Goal: Complete application form: Complete application form

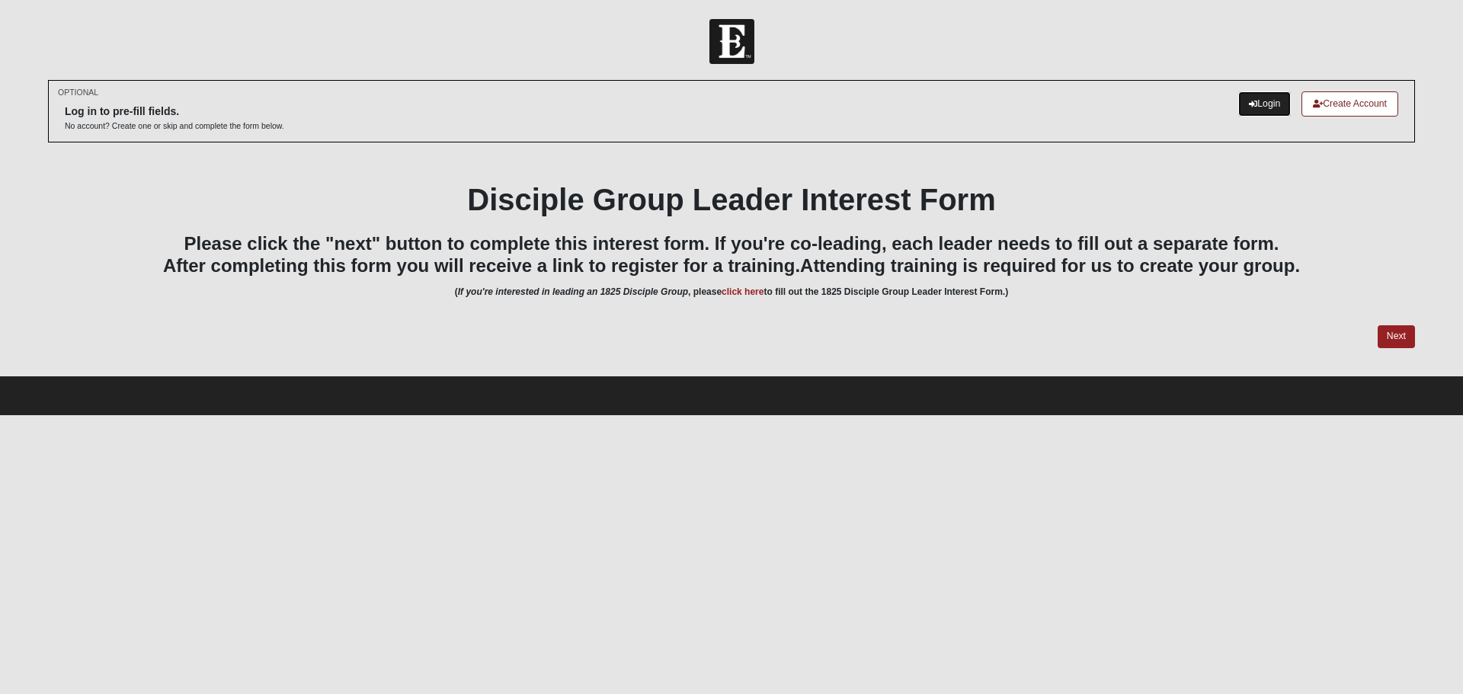
click at [1254, 107] on link "Login" at bounding box center [1264, 103] width 53 height 25
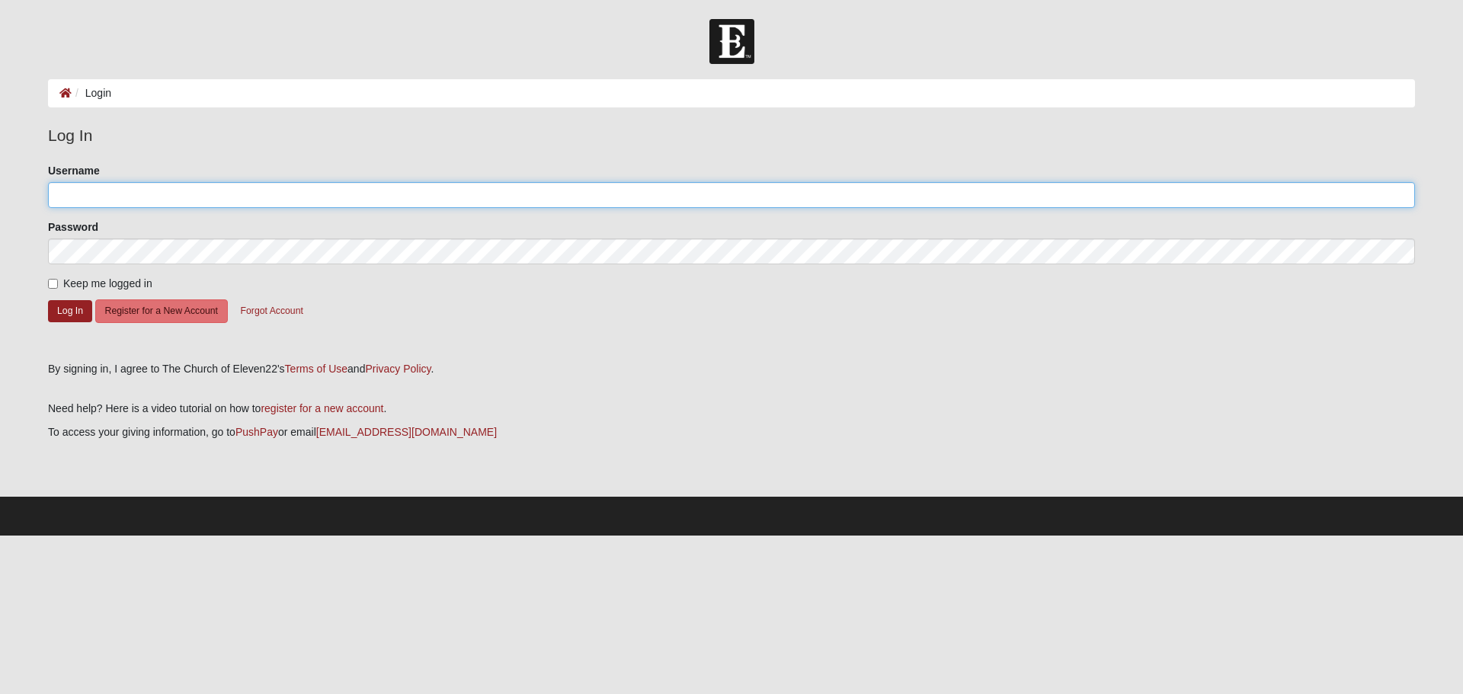
click at [394, 196] on input "Username" at bounding box center [731, 195] width 1367 height 26
type input "GCSull555"
click at [63, 310] on button "Log In" at bounding box center [70, 311] width 44 height 22
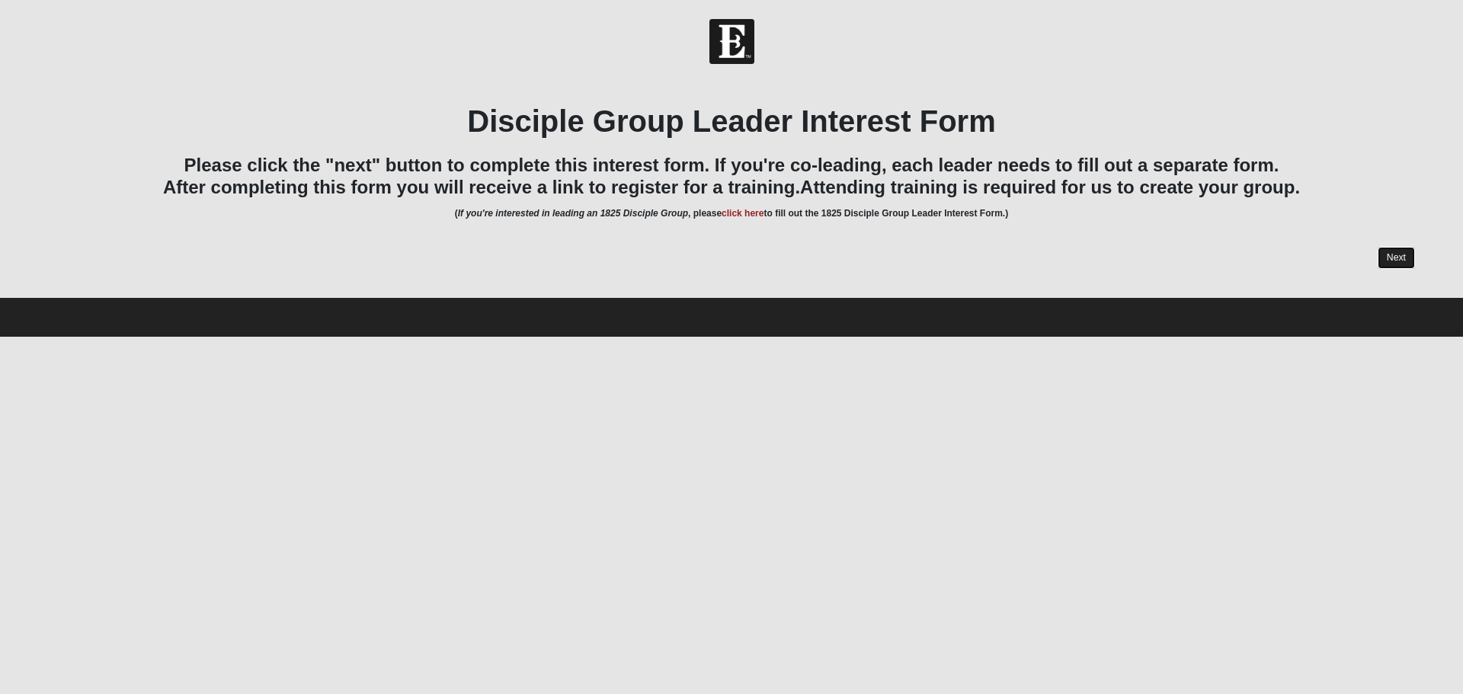
click at [1406, 257] on link "Next" at bounding box center [1396, 258] width 37 height 22
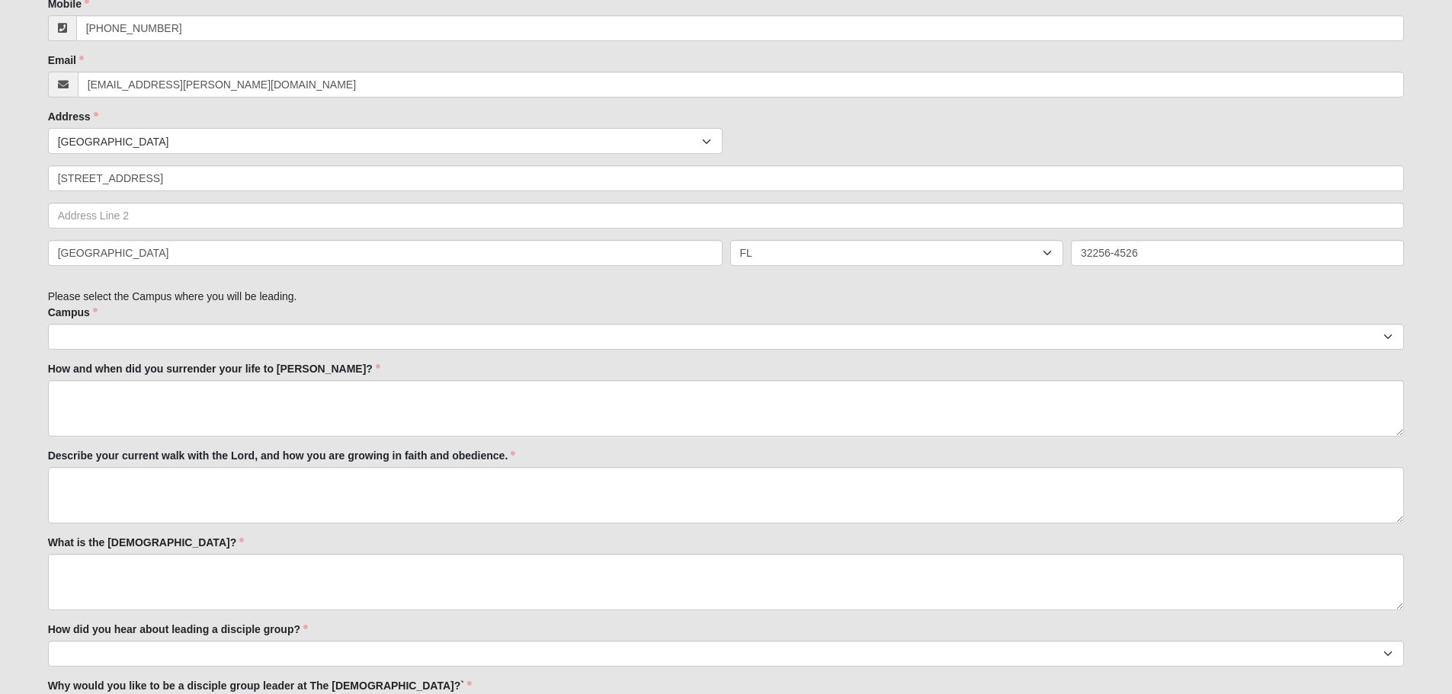
scroll to position [533, 0]
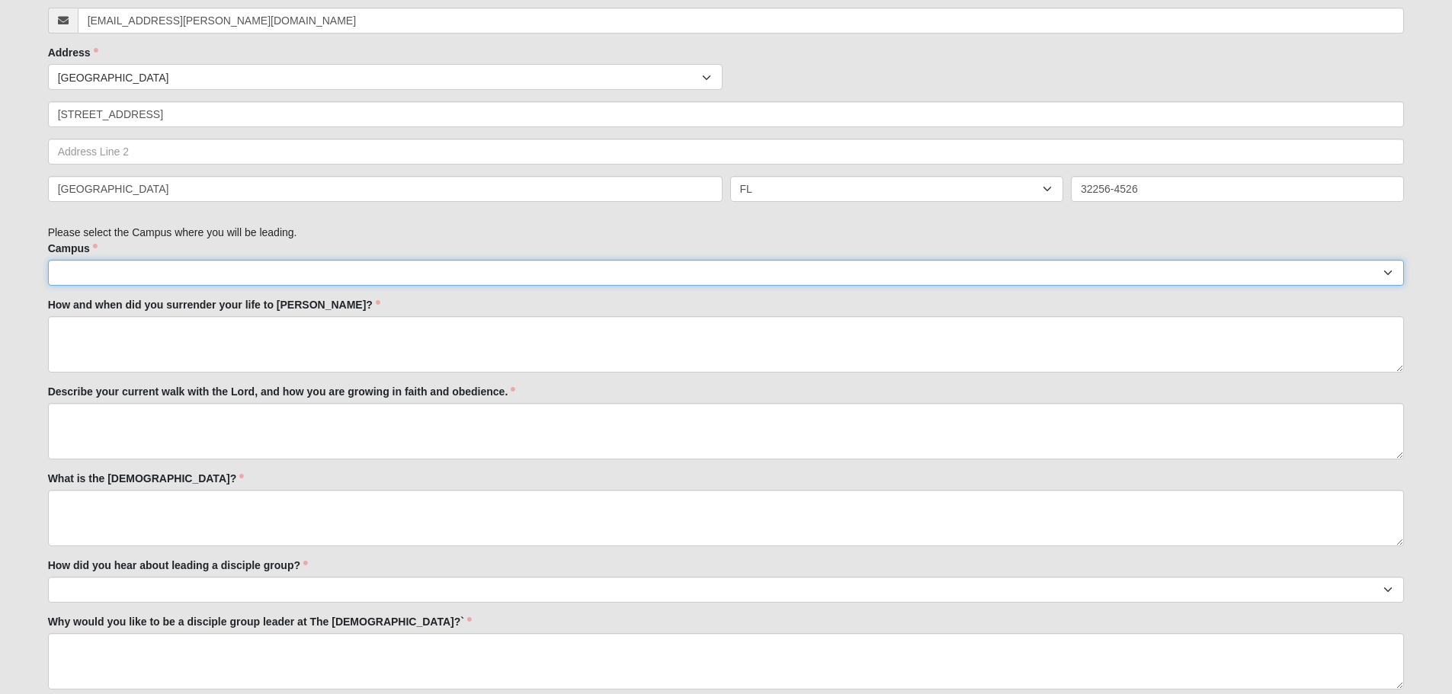
click at [94, 276] on select "Arlington Baymeadows Eleven22 Online Fleming Island Jesup Mandarin North Jax Or…" at bounding box center [726, 273] width 1356 height 26
select select "2"
click at [48, 260] on select "Arlington Baymeadows Eleven22 Online Fleming Island Jesup Mandarin North Jax Or…" at bounding box center [726, 273] width 1356 height 26
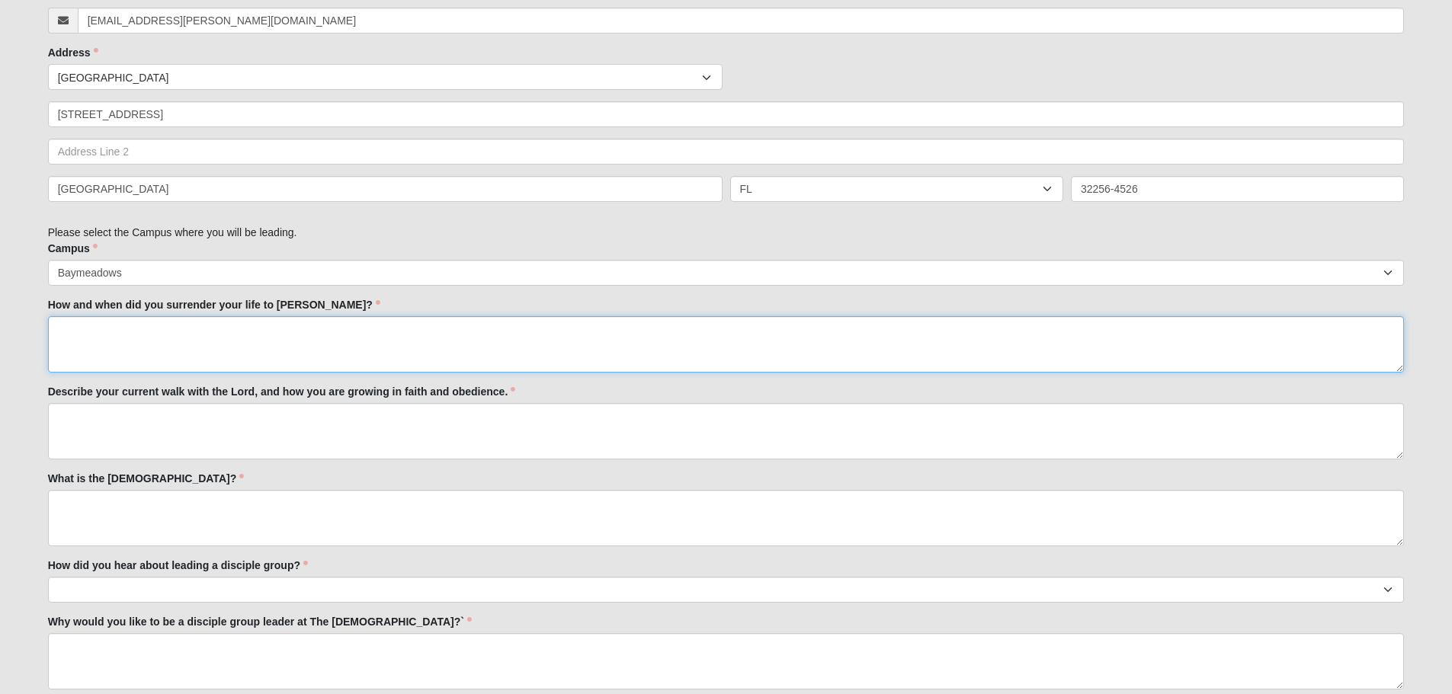
click at [110, 333] on textarea "How and when did you surrender your life to Jesus?" at bounding box center [726, 344] width 1356 height 56
click at [133, 333] on textarea "How and when did you surrender your life to Jesus?" at bounding box center [726, 344] width 1356 height 56
click at [139, 330] on textarea "Confirmation" at bounding box center [726, 344] width 1356 height 56
type textarea "C"
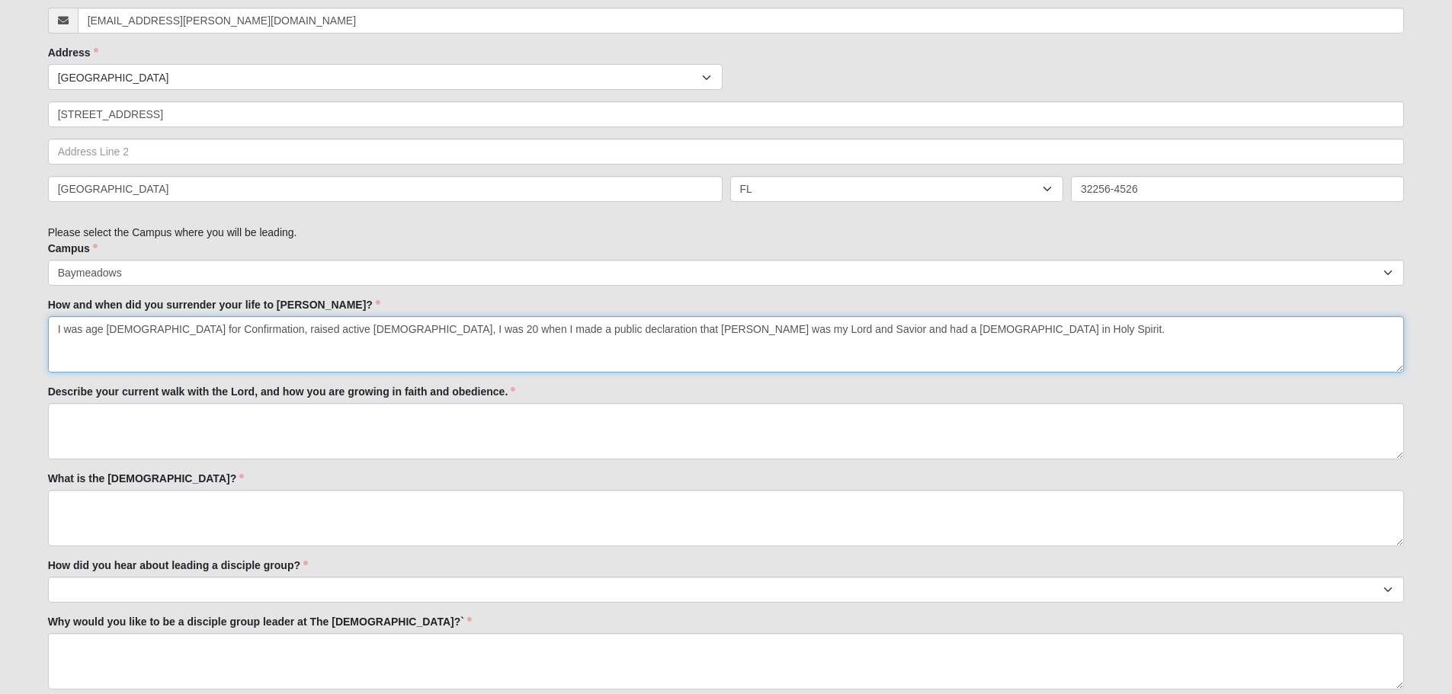
click at [697, 323] on textarea "I was age 9 for Confirmation, raised active Catholic, I was 20 when I made a pu…" at bounding box center [726, 344] width 1356 height 56
type textarea "I was age 9 for Confirmation, raised active Catholic, I was 20 when I made a pu…"
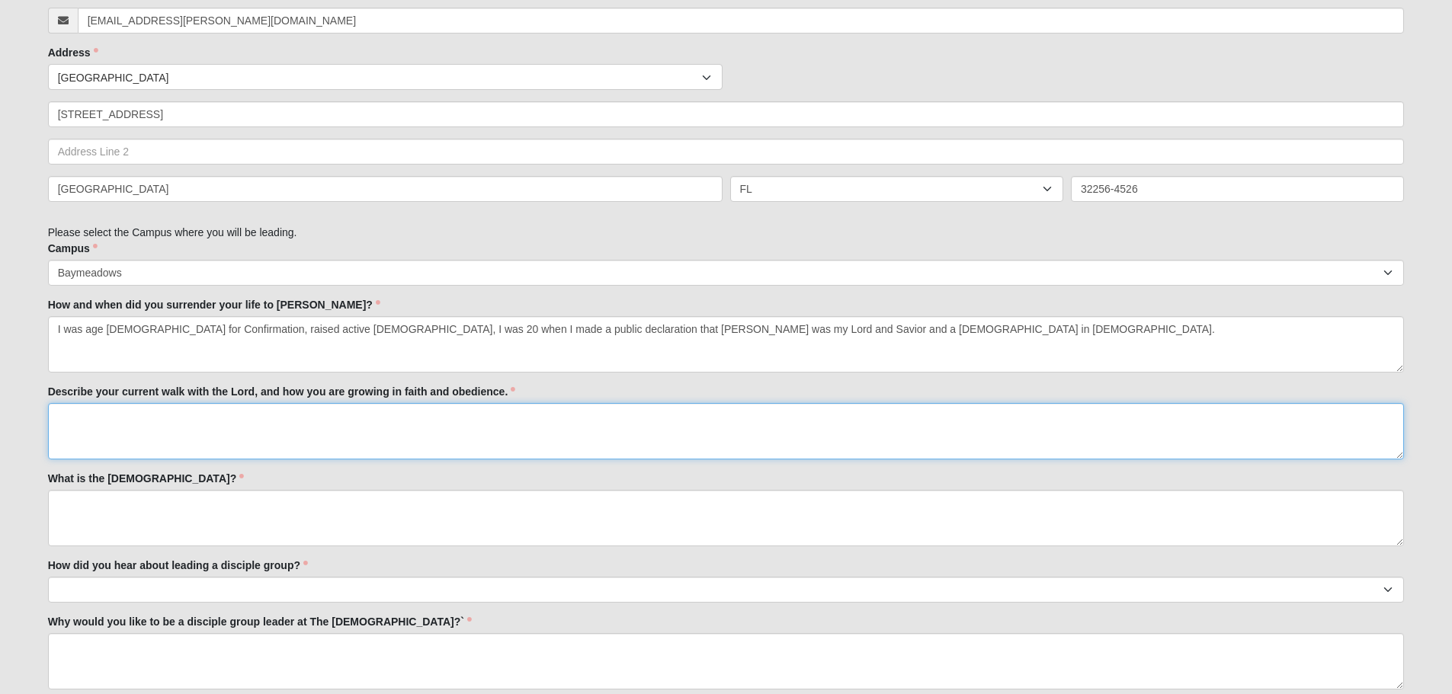
click at [102, 428] on textarea "Describe your current walk with the Lord, and how you are growing in faith and …" at bounding box center [726, 431] width 1356 height 56
click at [758, 420] on textarea "Daily morning reading of scripture, attend COE22 and Live Stream Glory of Zion …" at bounding box center [726, 431] width 1356 height 56
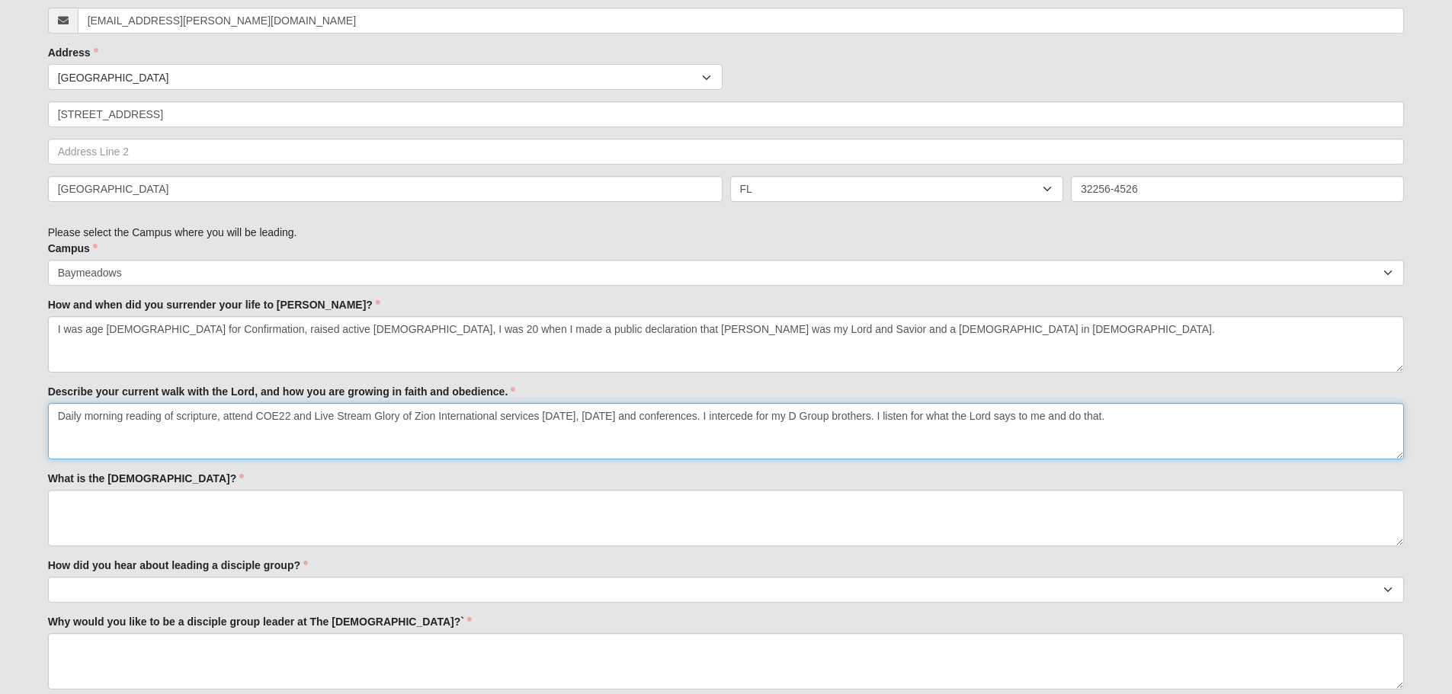
type textarea "Daily morning reading of scripture, attend COE22 and Live Stream Glory of Zion …"
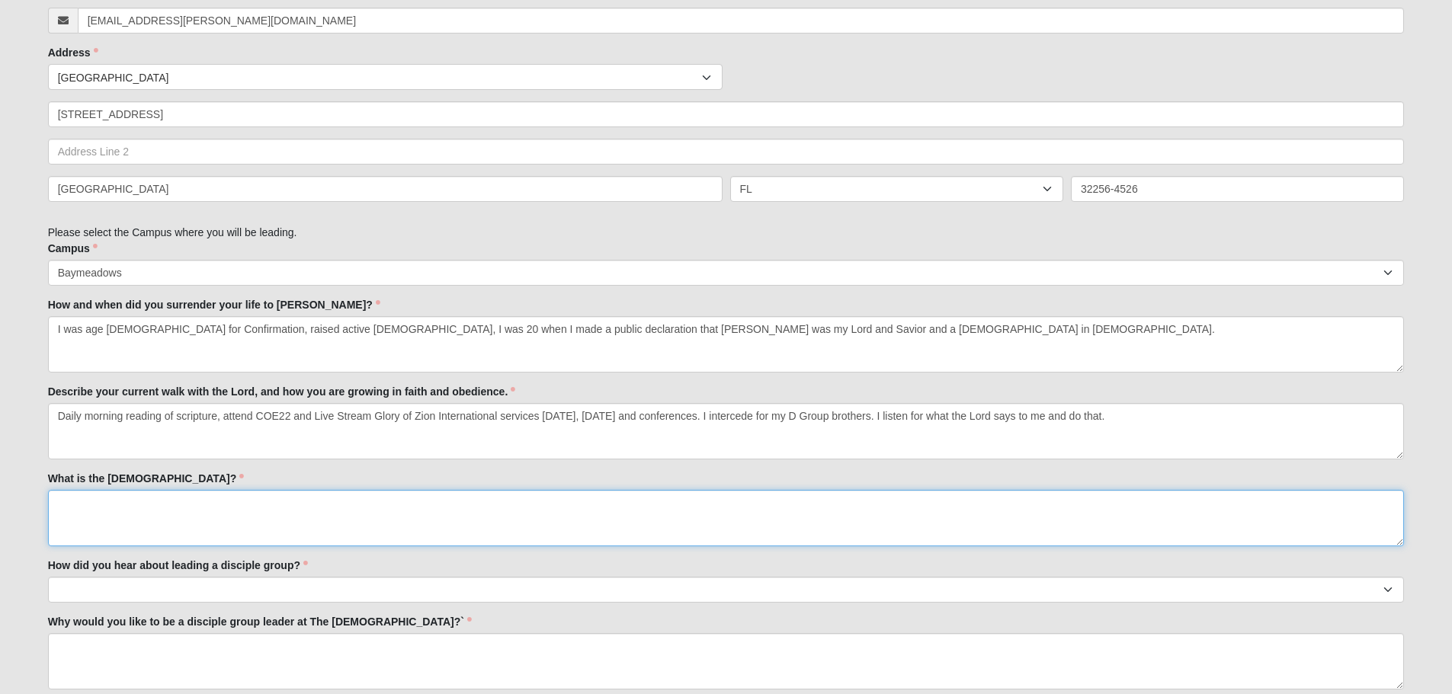
click at [82, 500] on textarea "What is the Gospel?" at bounding box center [726, 518] width 1356 height 56
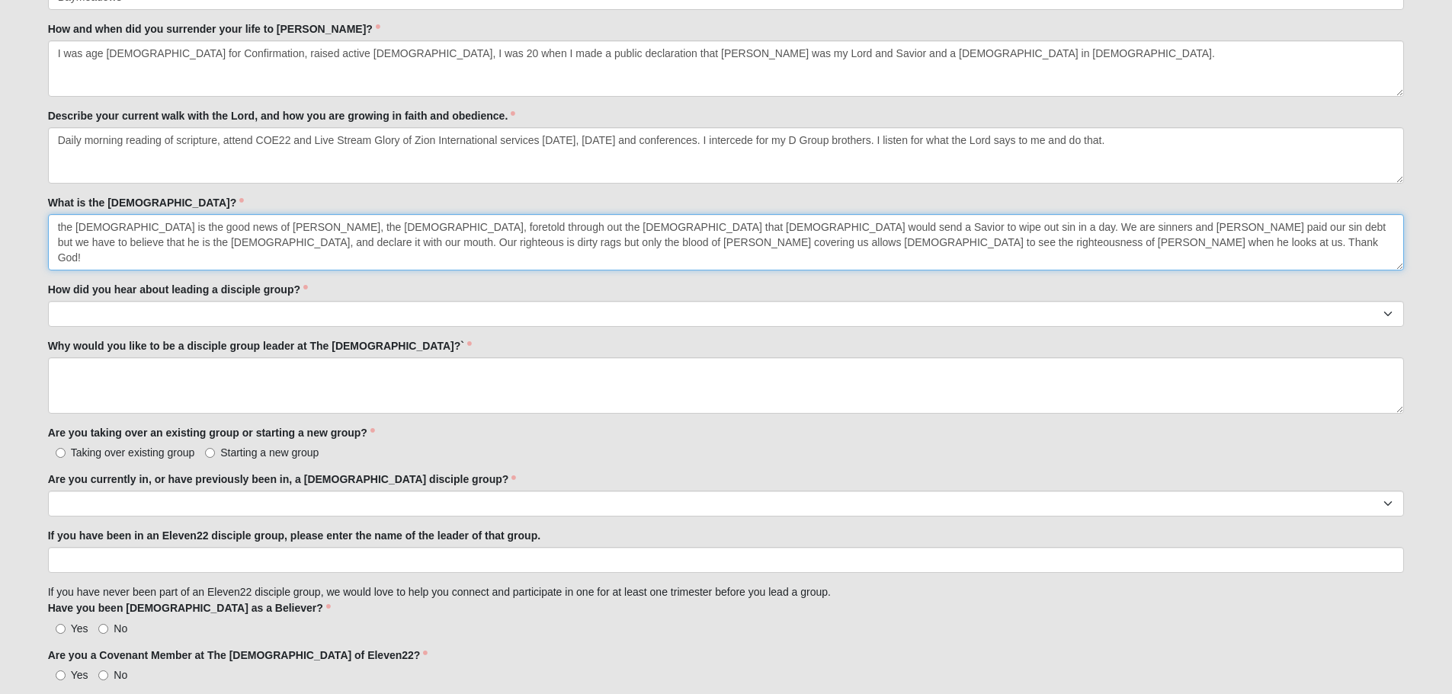
scroll to position [838, 0]
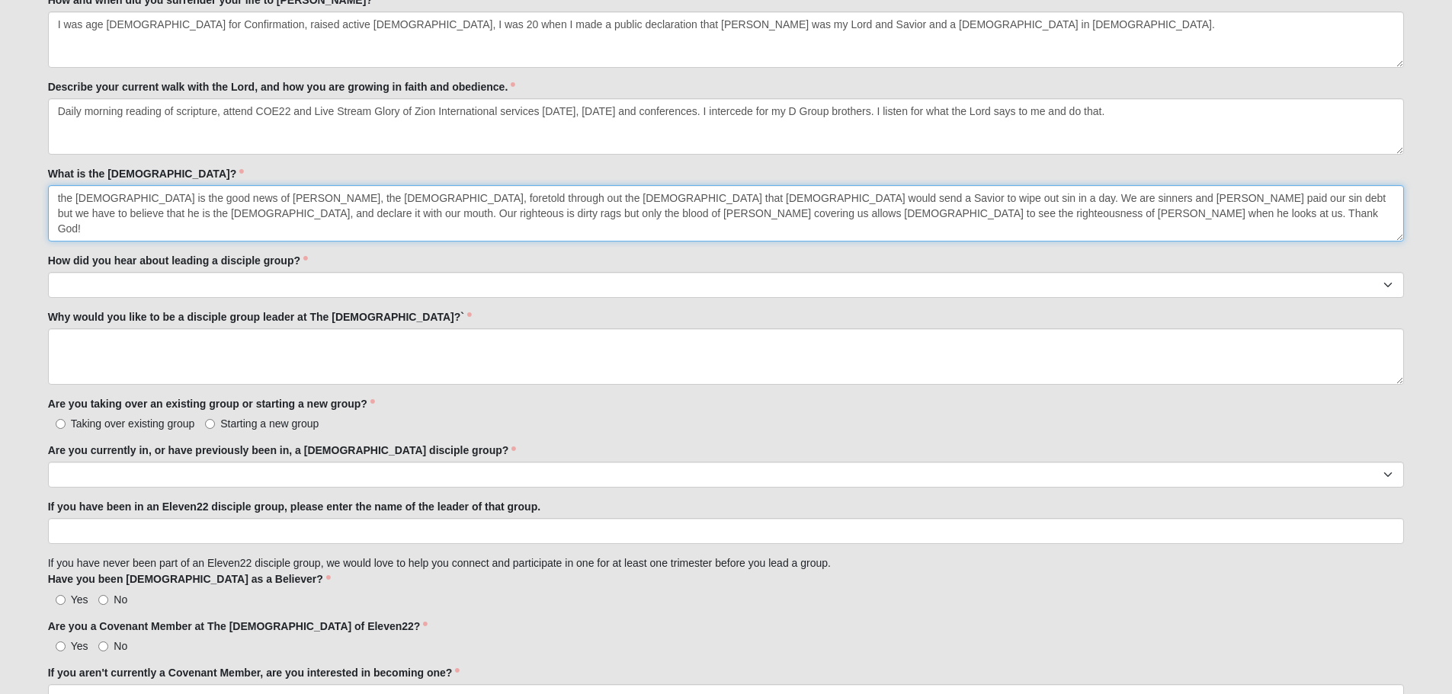
type textarea "the Gospel is the good news of Jesus Christ, the Messiah, foretold through out …"
click at [111, 280] on select "Worship Guide Sermon/In-service announcement Website Social Media Eleven22 App …" at bounding box center [726, 285] width 1356 height 26
select select "My Current disciple group leader"
click at [48, 272] on select "Worship Guide Sermon/In-service announcement Website Social Media Eleven22 App …" at bounding box center [726, 285] width 1356 height 26
click at [92, 452] on label "Are you currently in, or have previously been in, a Church of Eleven22 disciple…" at bounding box center [282, 450] width 469 height 15
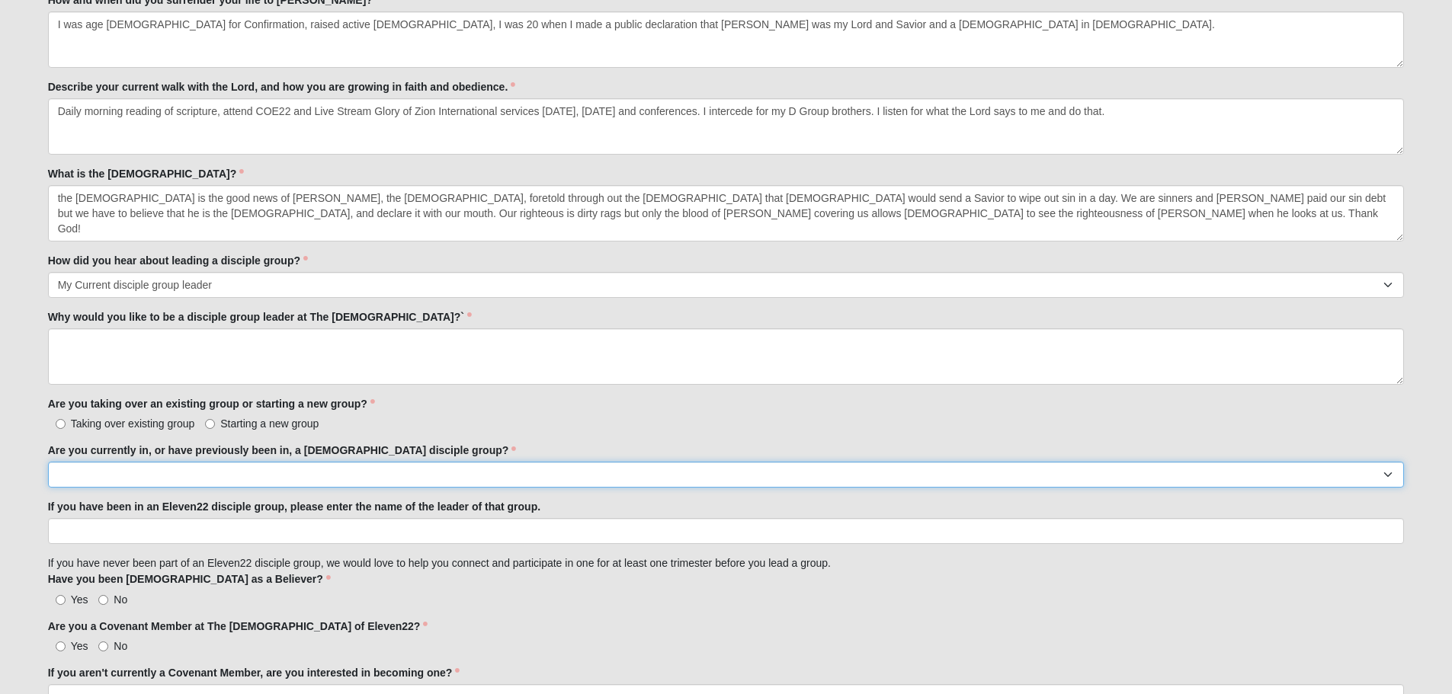
click at [92, 462] on select "Yes No" at bounding box center [726, 475] width 1356 height 26
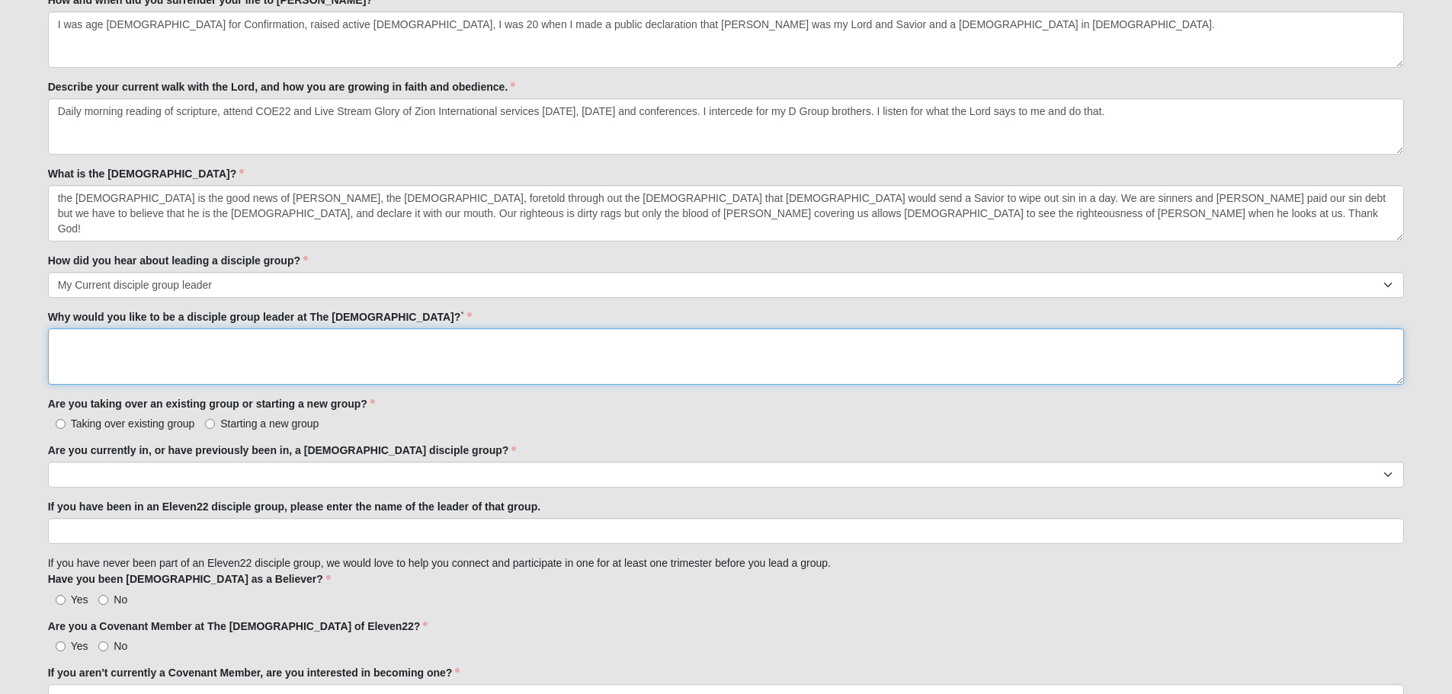
click at [132, 340] on textarea "Why would you like to be a disciple group leader at The Church of Eleven22?`" at bounding box center [726, 356] width 1356 height 56
type textarea "W"
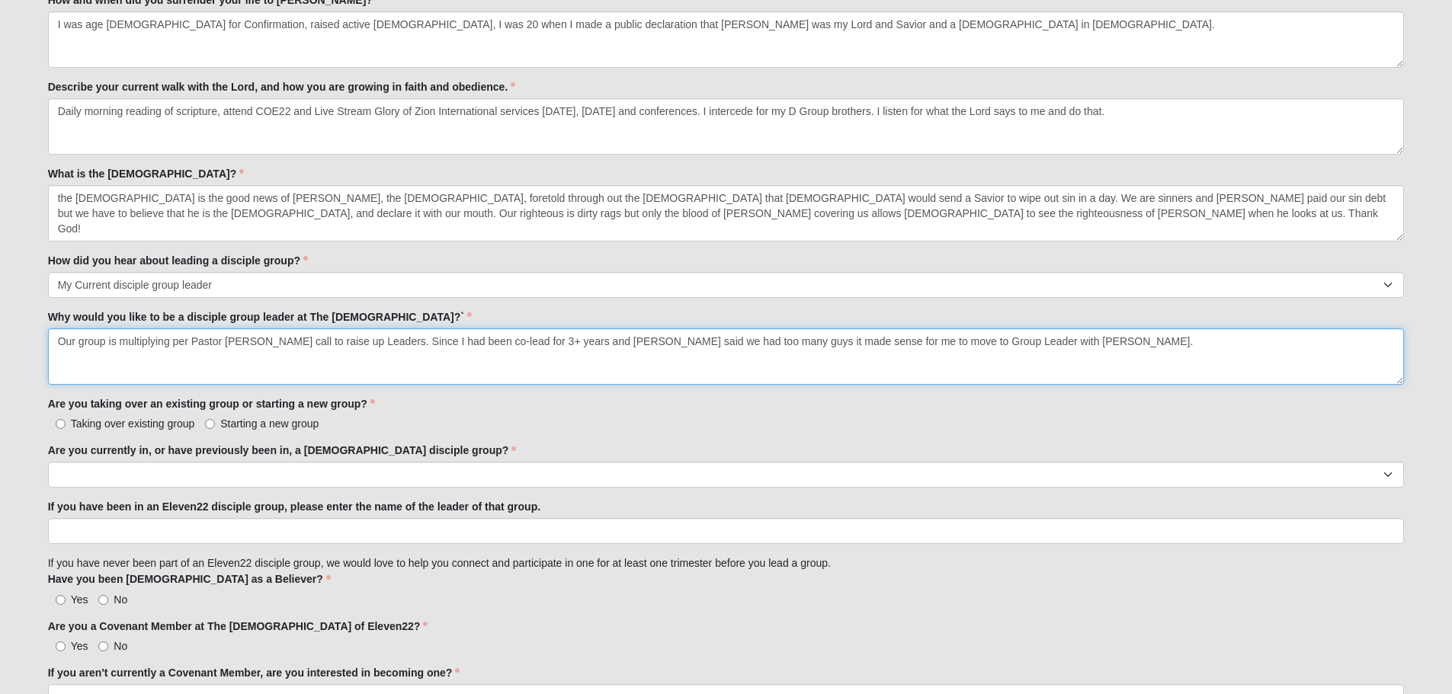
type textarea "Our group is multiplying per Pastor Ryan's call to raise up Leaders. Since I ha…"
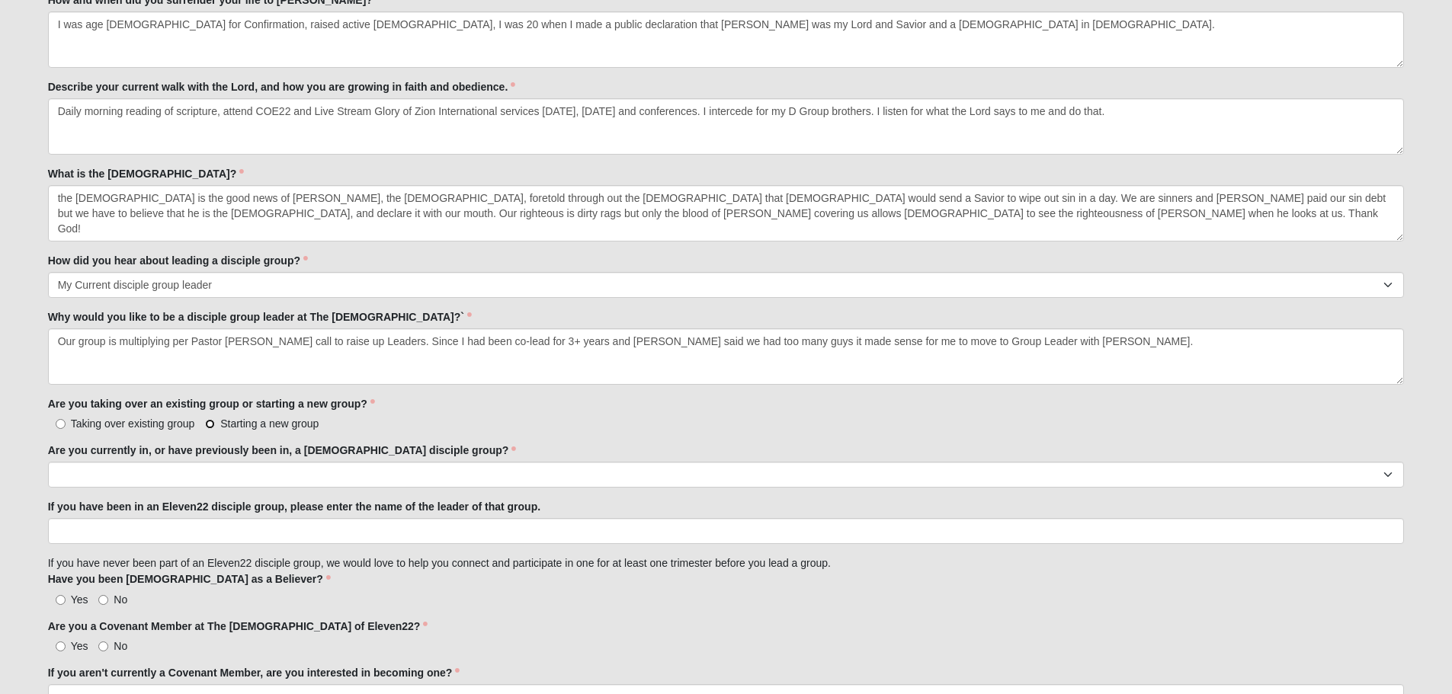
click at [210, 424] on input "Starting a new group" at bounding box center [210, 424] width 10 height 10
radio input "true"
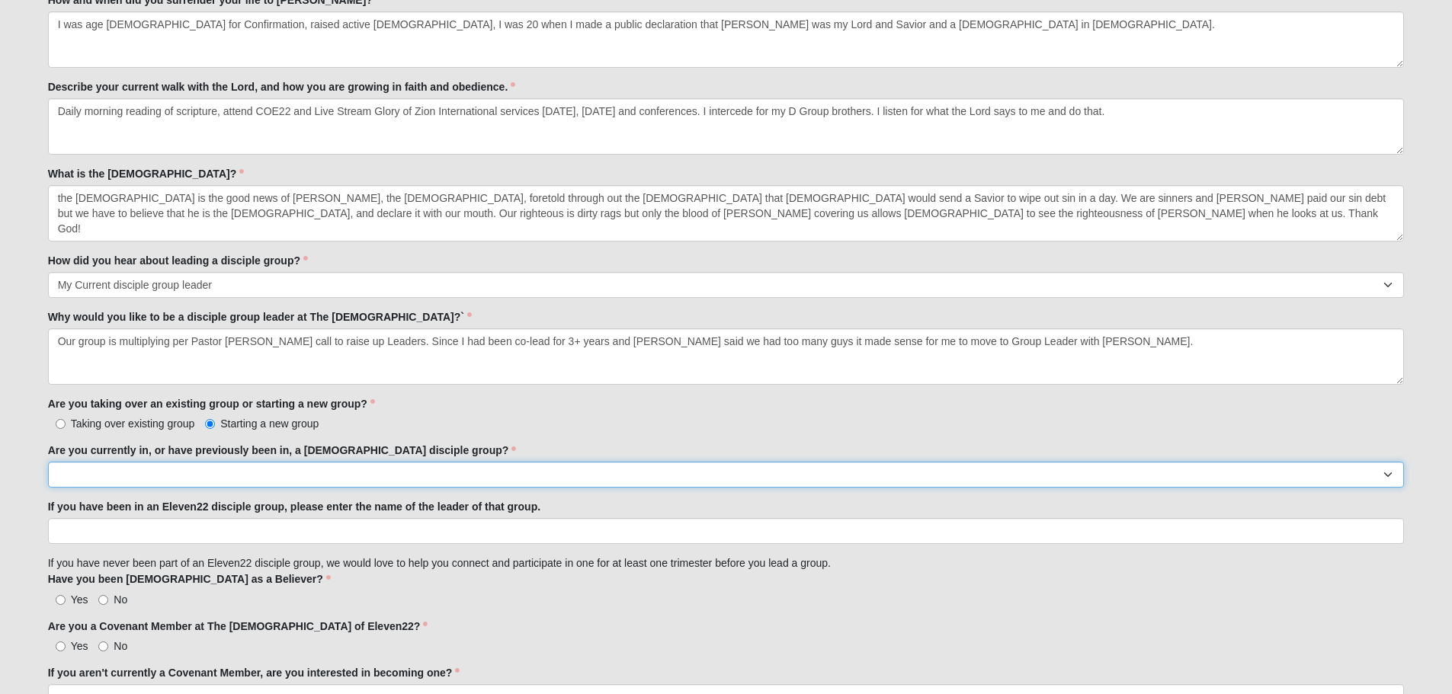
click at [73, 469] on select "Yes No" at bounding box center [726, 475] width 1356 height 26
select select "Yes"
click at [48, 462] on select "Yes No" at bounding box center [726, 475] width 1356 height 26
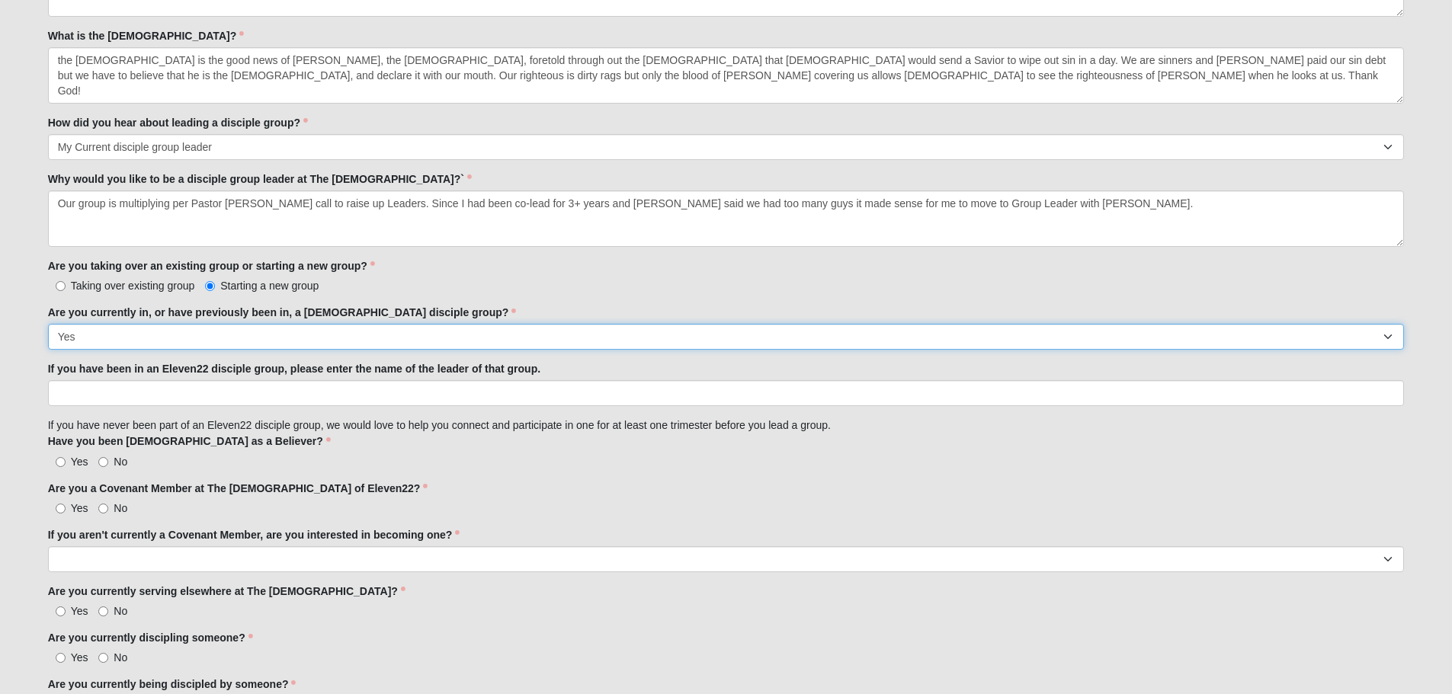
scroll to position [991, 0]
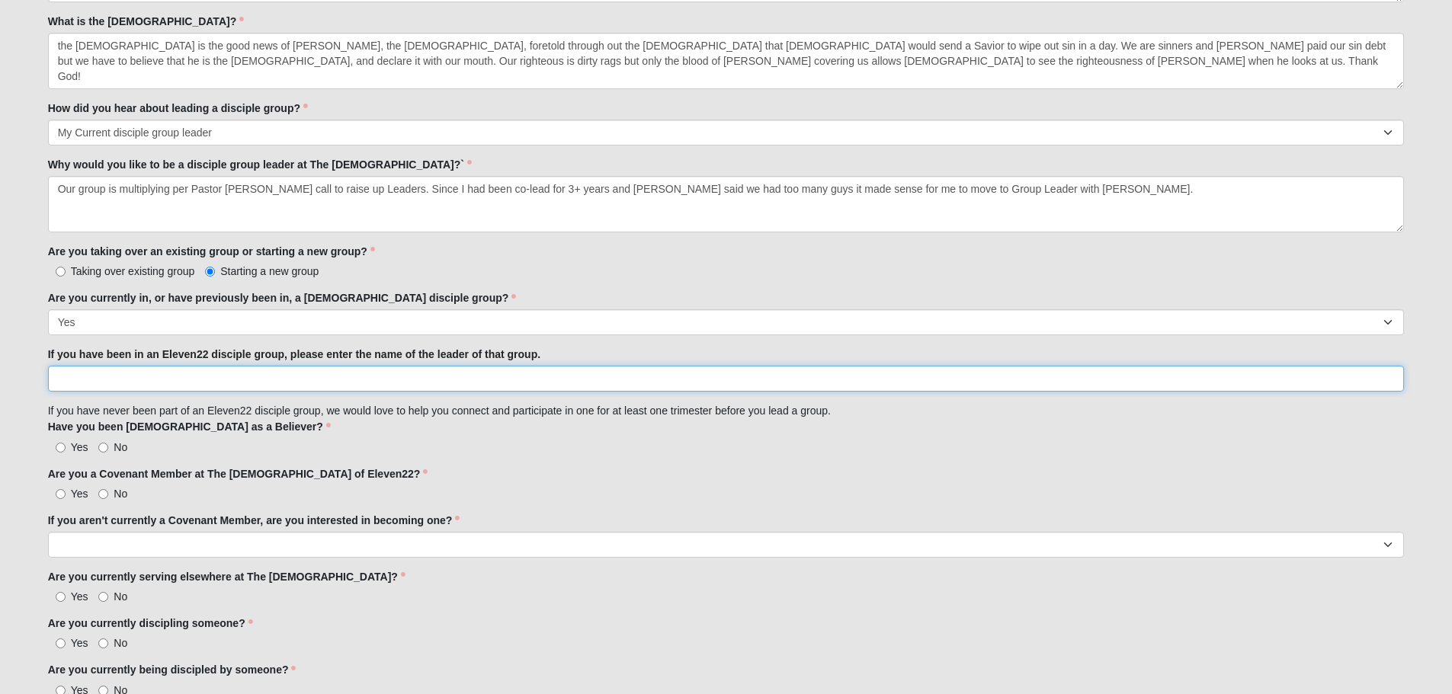
click at [162, 381] on input "If you have been in an Eleven22 disciple group, please enter the name of the le…" at bounding box center [726, 379] width 1356 height 26
type input "Phil Mathis and Tony Smid"
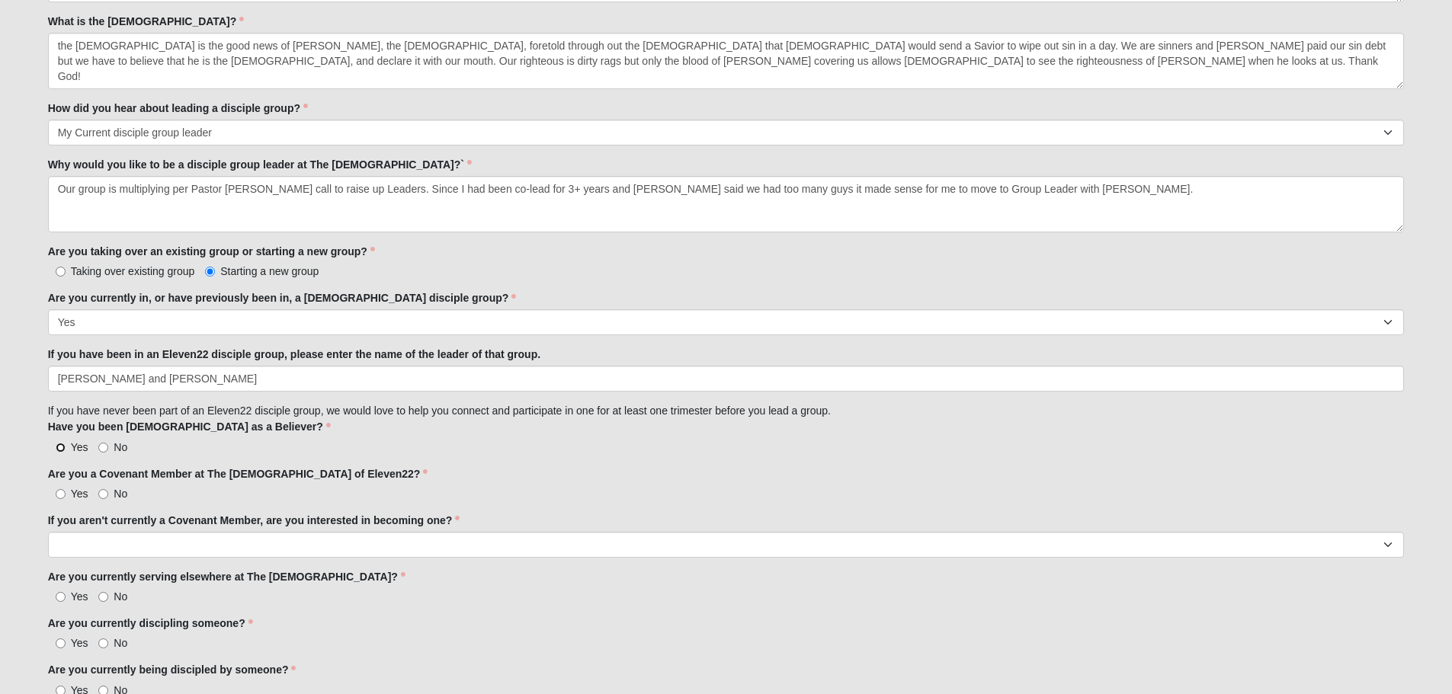
click at [60, 447] on input "Yes" at bounding box center [61, 448] width 10 height 10
radio input "true"
click at [62, 492] on input "Yes" at bounding box center [61, 494] width 10 height 10
radio input "true"
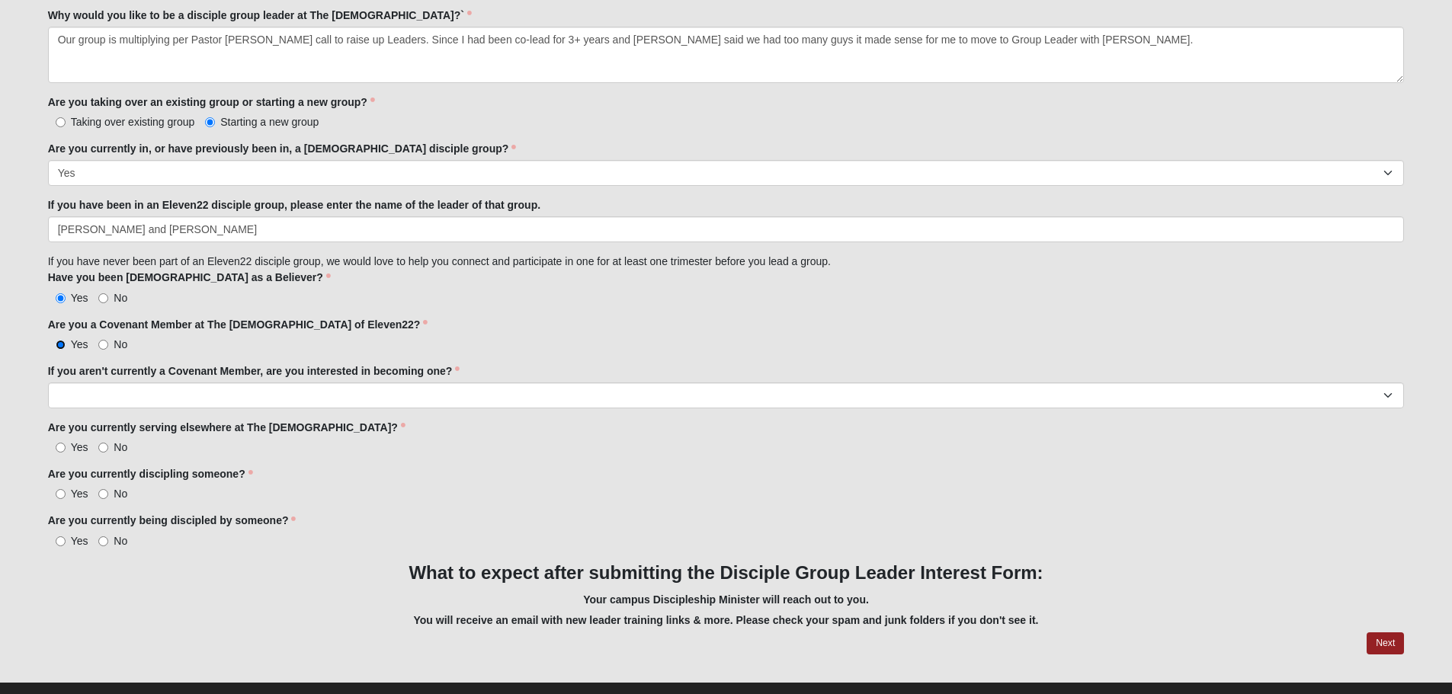
scroll to position [1143, 0]
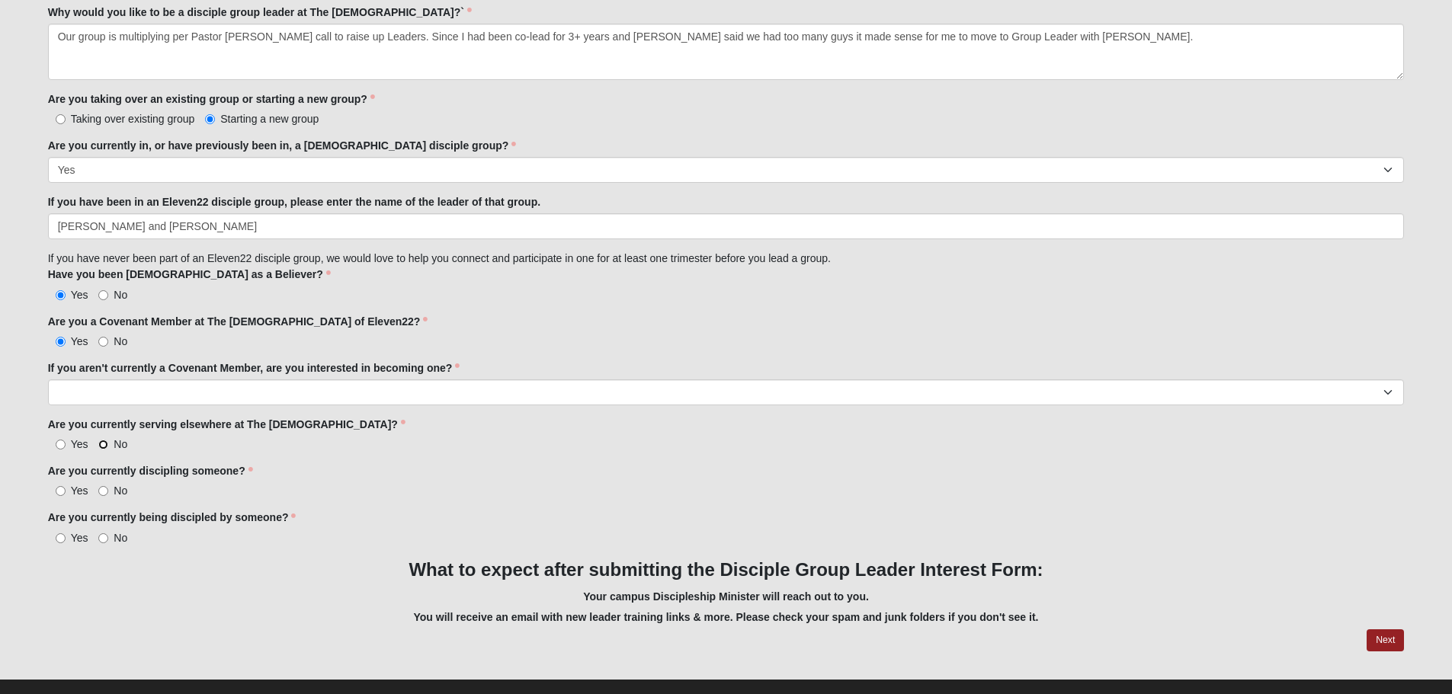
click at [101, 447] on input "No" at bounding box center [103, 445] width 10 height 10
radio input "true"
click at [58, 490] on input "Yes" at bounding box center [61, 491] width 10 height 10
radio input "true"
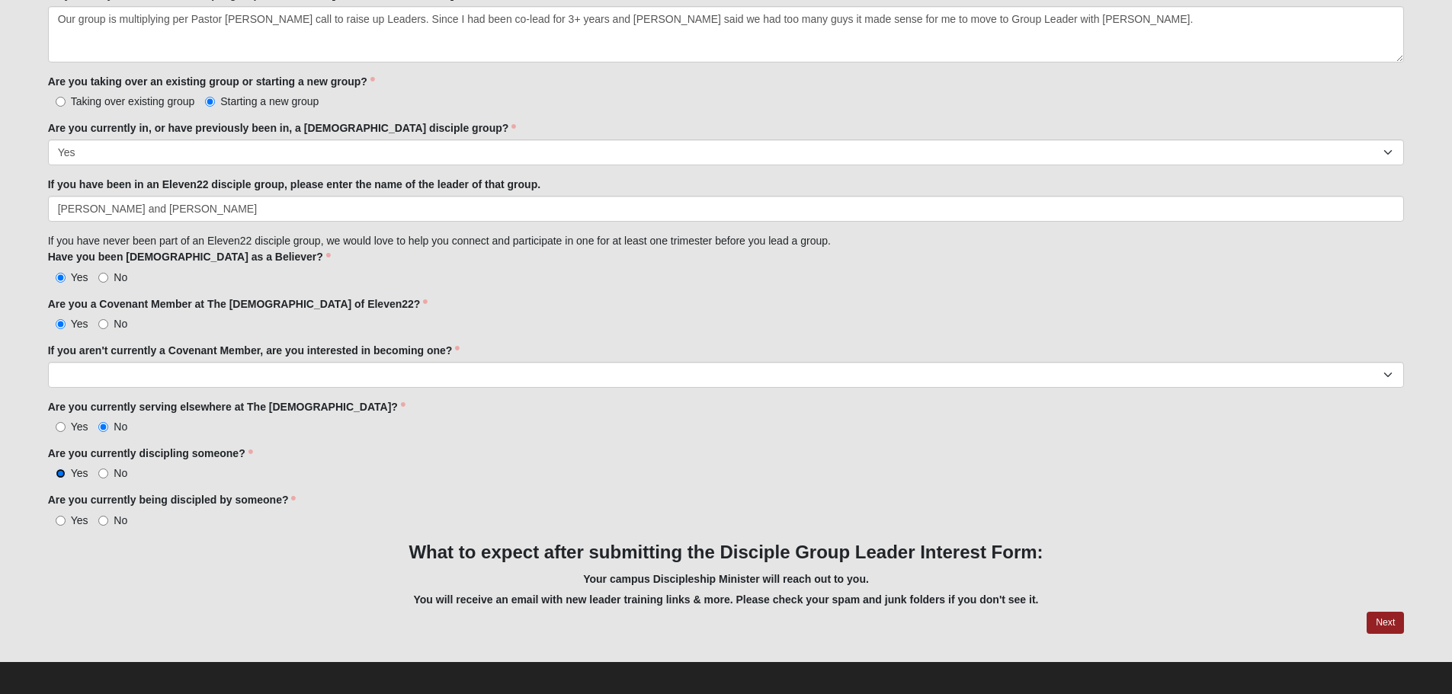
scroll to position [1168, 0]
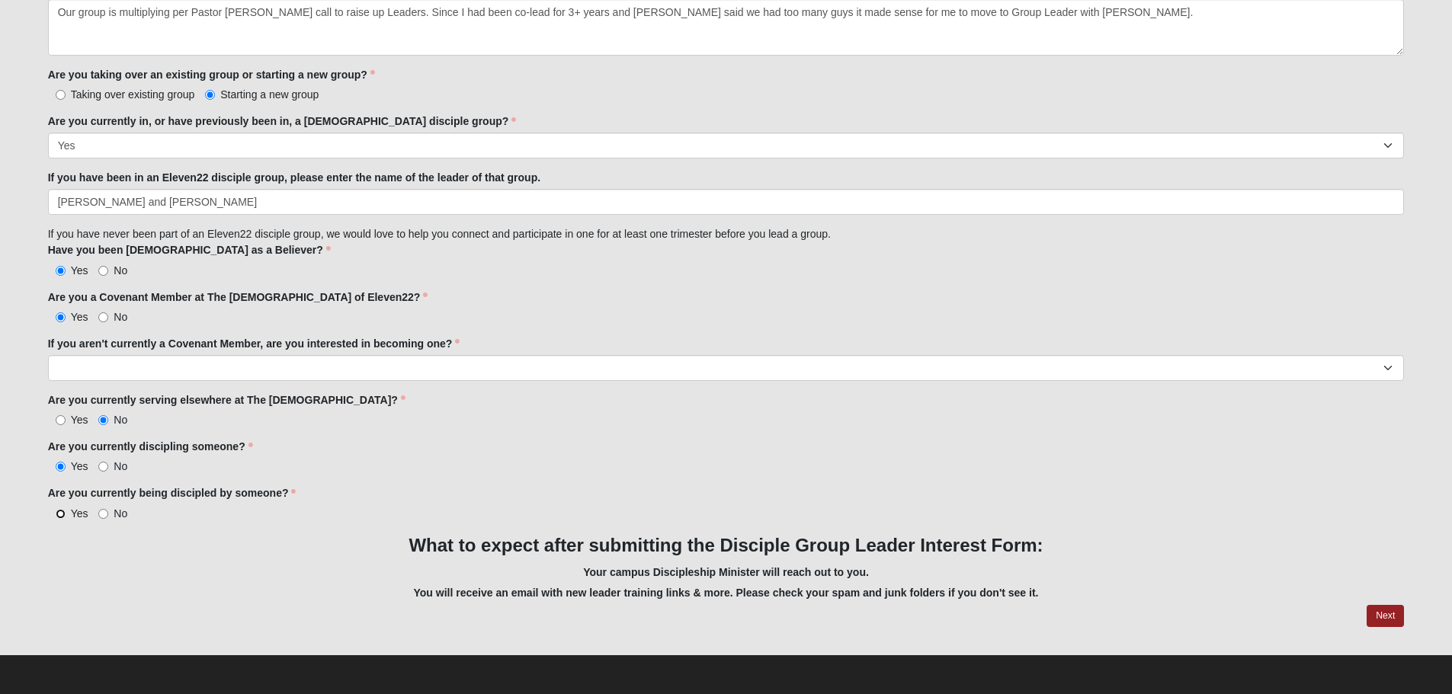
click at [59, 515] on input "Yes" at bounding box center [61, 514] width 10 height 10
radio input "true"
click at [1374, 613] on link "Next" at bounding box center [1384, 616] width 37 height 22
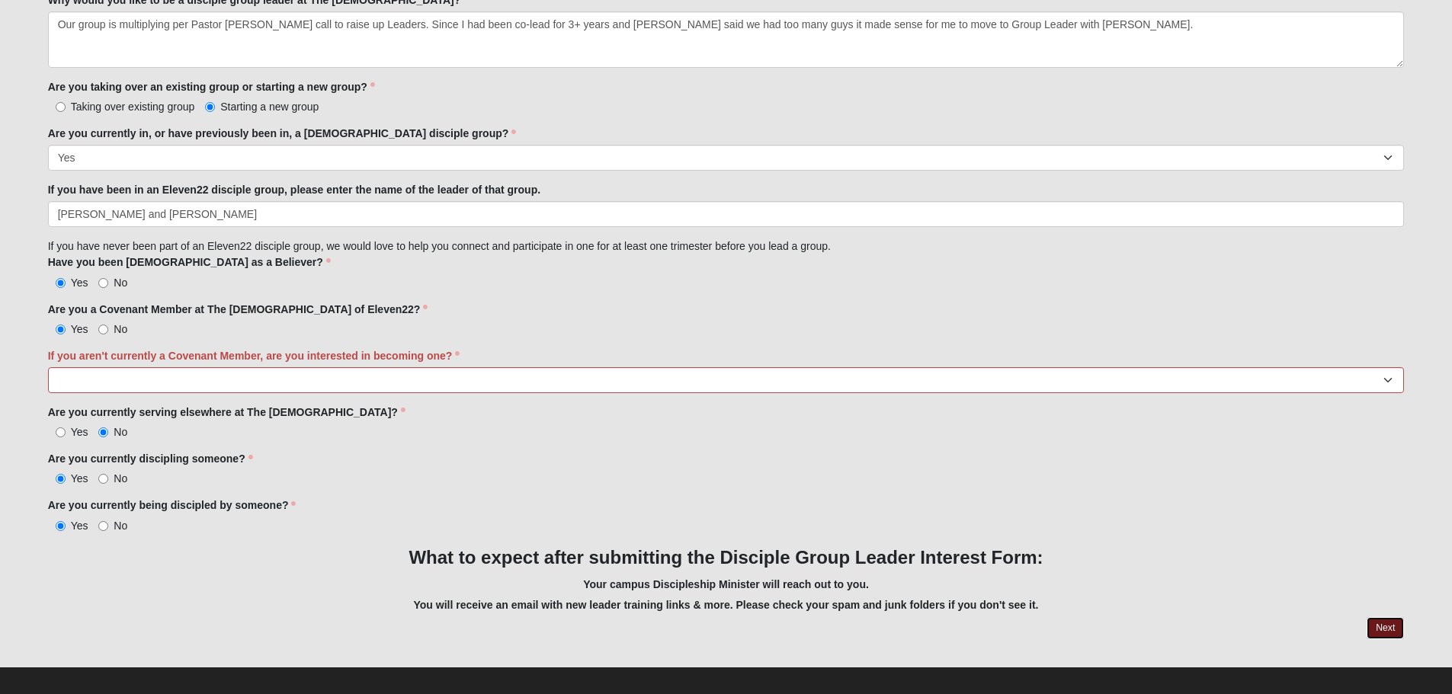
scroll to position [1228, 0]
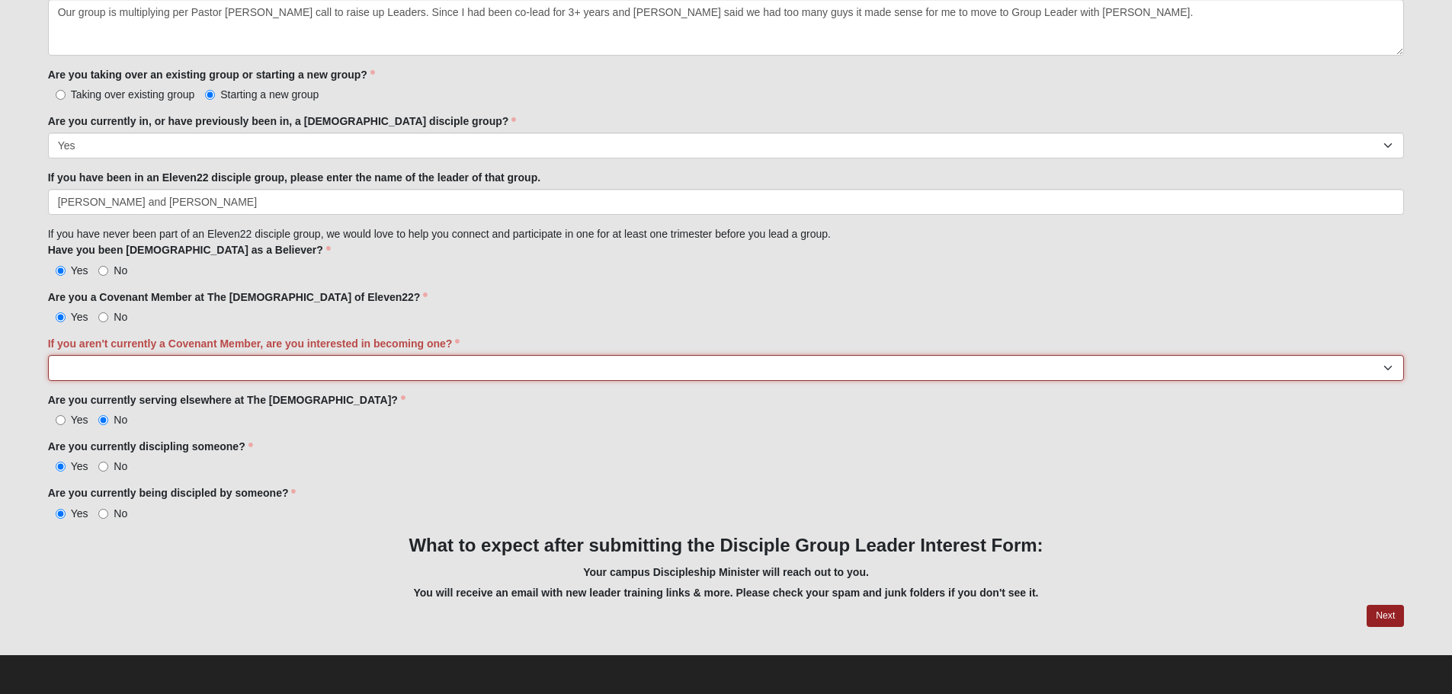
click at [70, 376] on select "Yes No I'm already a Covenant Member" at bounding box center [726, 368] width 1356 height 26
select select "I'm already a Covenant Member"
click at [48, 355] on select "Yes No I'm already a Covenant Member" at bounding box center [726, 368] width 1356 height 26
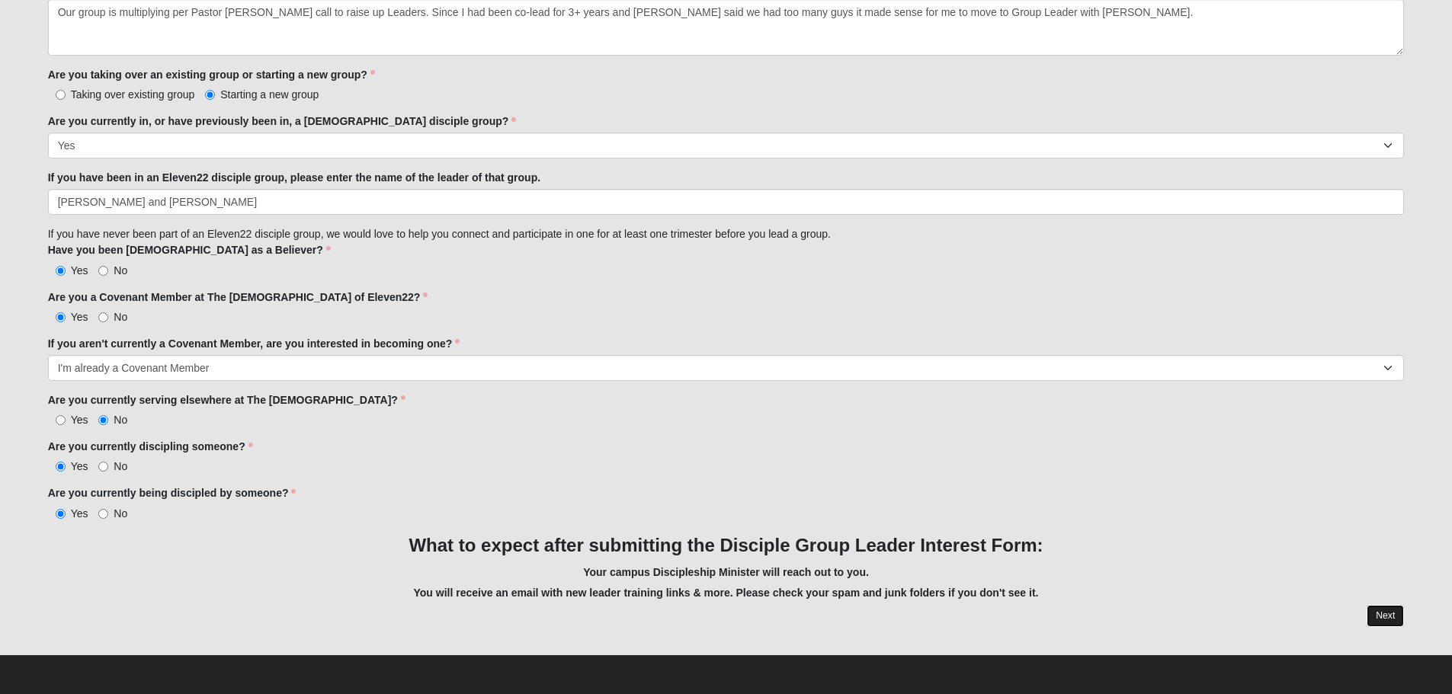
click at [1385, 607] on link "Next" at bounding box center [1384, 616] width 37 height 22
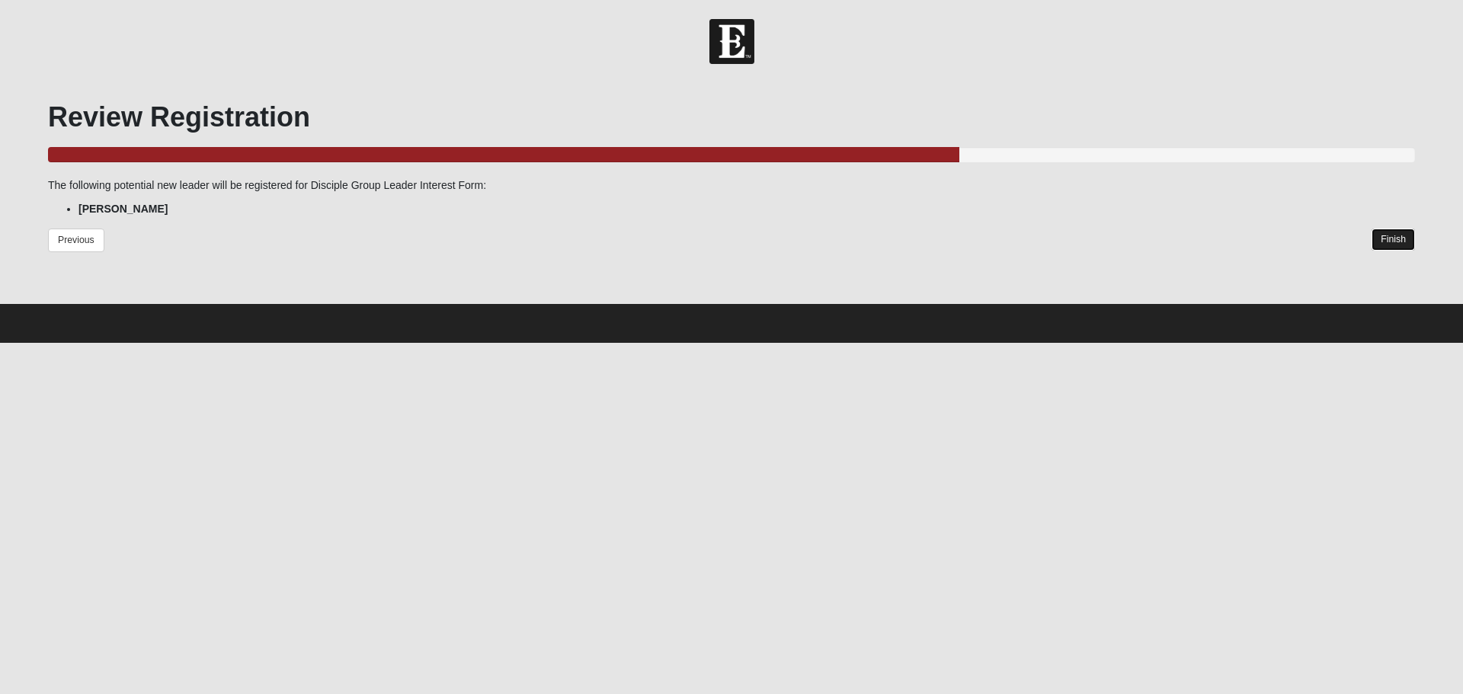
click at [1396, 232] on link "Finish" at bounding box center [1393, 240] width 43 height 22
